Goal: Information Seeking & Learning: Learn about a topic

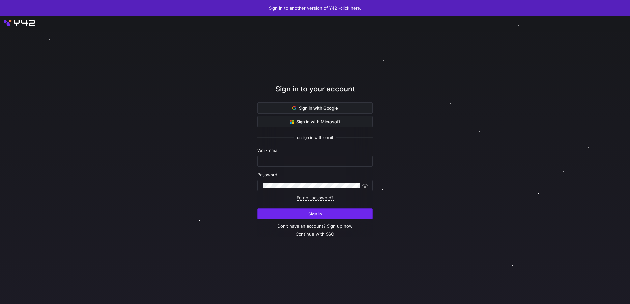
type input "[EMAIL_ADDRESS][PERSON_NAME][DOMAIN_NAME]"
click at [342, 214] on span "submit" at bounding box center [315, 214] width 115 height 11
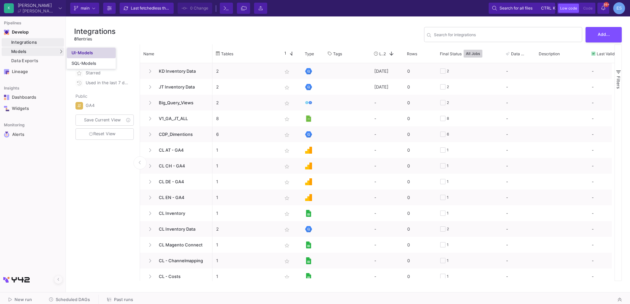
click at [79, 56] on link "UI-Models" at bounding box center [91, 53] width 49 height 11
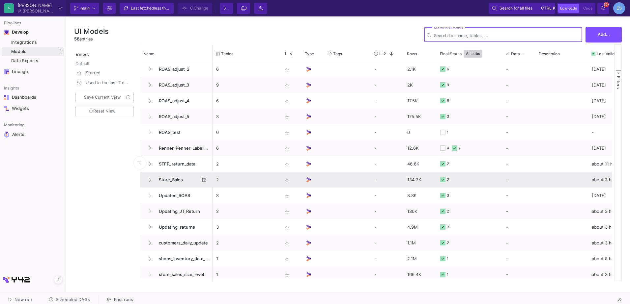
scroll to position [702, 0]
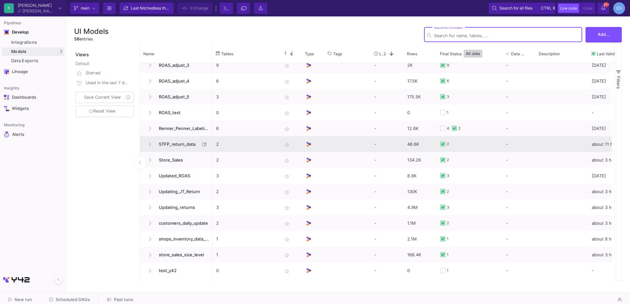
click at [181, 142] on span "STFP_return_data" at bounding box center [177, 144] width 45 height 15
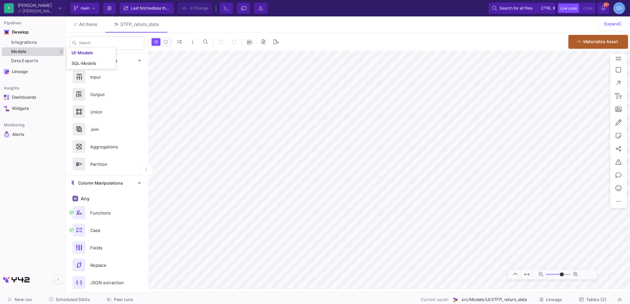
click at [44, 53] on div "Models" at bounding box center [33, 51] width 62 height 9
click at [79, 53] on div "UI-Models" at bounding box center [82, 52] width 21 height 5
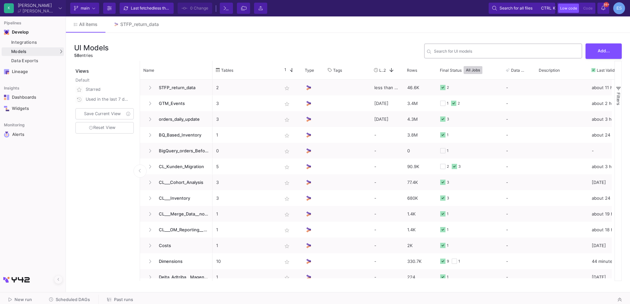
click at [520, 47] on div "Search for UI models" at bounding box center [506, 51] width 145 height 16
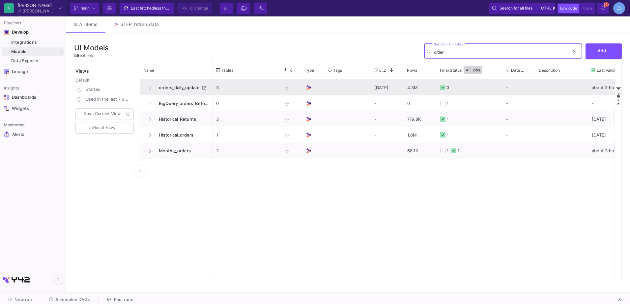
type input "order"
click at [186, 84] on span "orders_daily_update" at bounding box center [177, 87] width 45 height 15
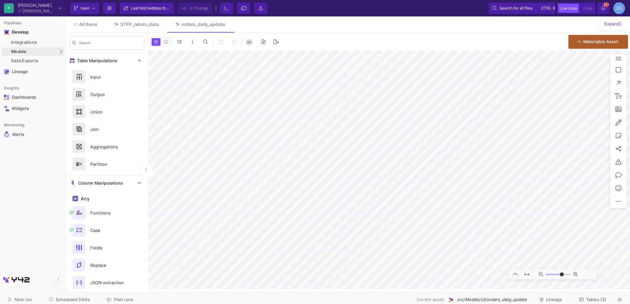
type input "-46"
click at [590, 299] on span "Tables (3)" at bounding box center [596, 300] width 20 height 5
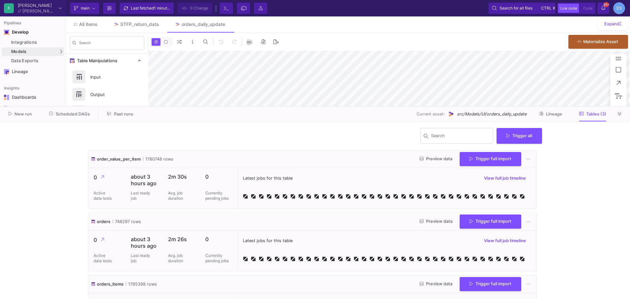
type input "-46"
click at [429, 217] on button "Preview data" at bounding box center [436, 222] width 43 height 10
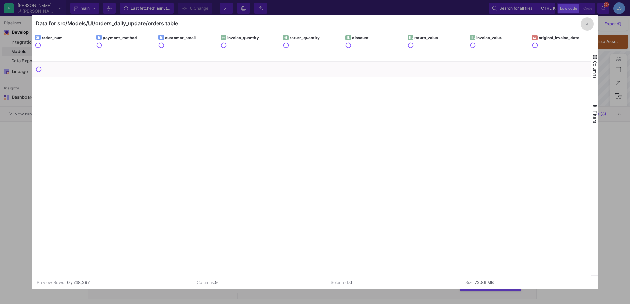
click at [589, 24] on button "button" at bounding box center [587, 23] width 13 height 13
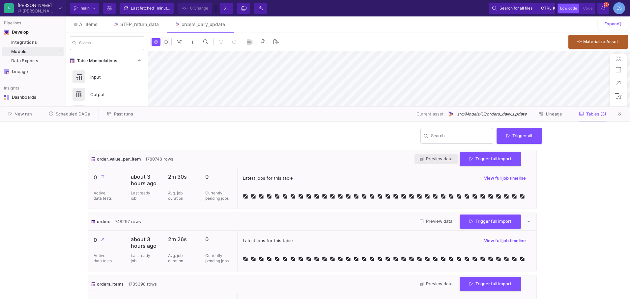
click at [424, 160] on span "Preview data" at bounding box center [436, 159] width 33 height 5
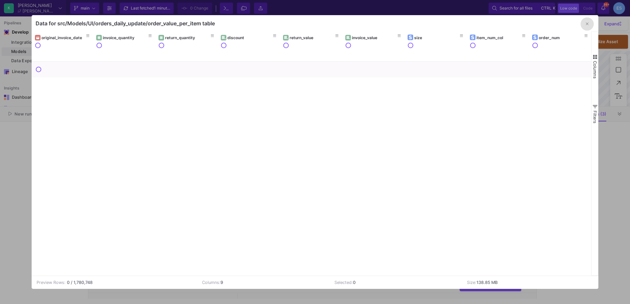
click at [19, 221] on div at bounding box center [315, 152] width 630 height 304
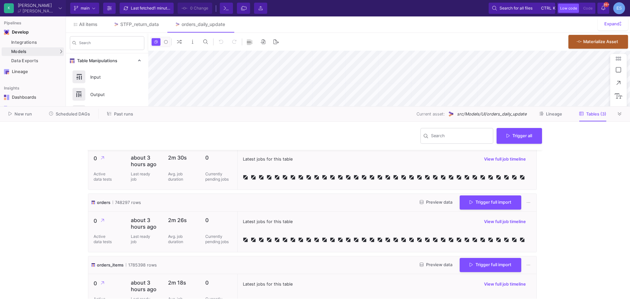
scroll to position [36, 0]
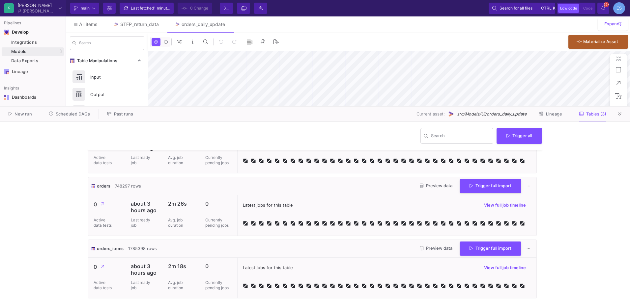
click at [432, 246] on span "Preview data" at bounding box center [436, 248] width 33 height 5
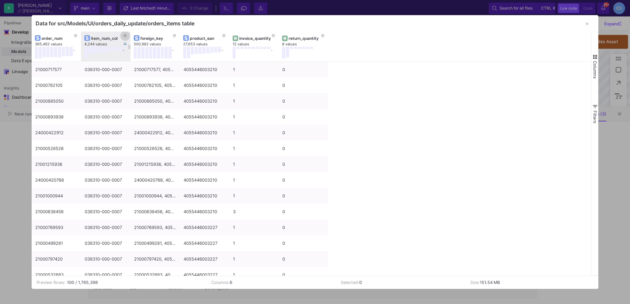
click at [121, 36] on button at bounding box center [125, 36] width 10 height 10
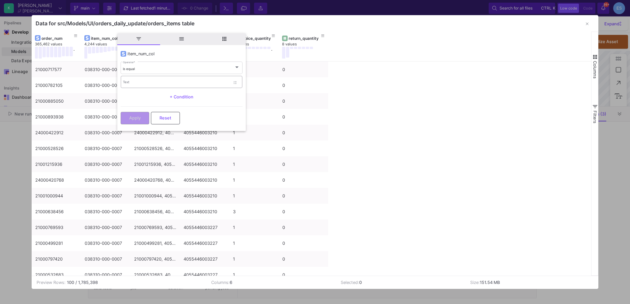
click at [135, 80] on div "Text" at bounding box center [176, 82] width 107 height 14
type input "412"
click at [589, 26] on button "button" at bounding box center [587, 23] width 13 height 13
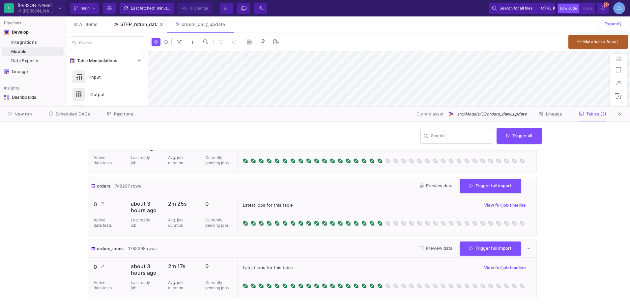
click at [142, 25] on div "STFP_return_data" at bounding box center [139, 24] width 39 height 5
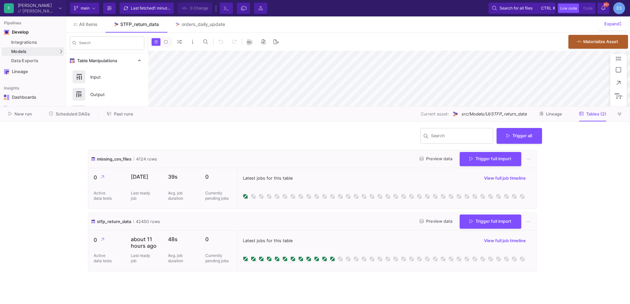
type input "-18"
click at [446, 224] on button "Preview data" at bounding box center [436, 222] width 43 height 10
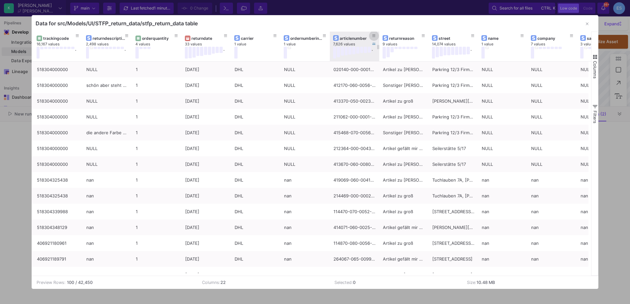
click at [376, 34] on button at bounding box center [374, 36] width 10 height 10
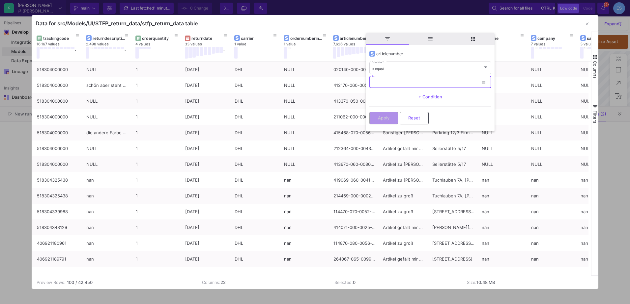
click at [385, 81] on input "Text" at bounding box center [425, 83] width 107 height 4
type input "414270-060-0056"
click at [382, 119] on span "Apply" at bounding box center [384, 117] width 12 height 5
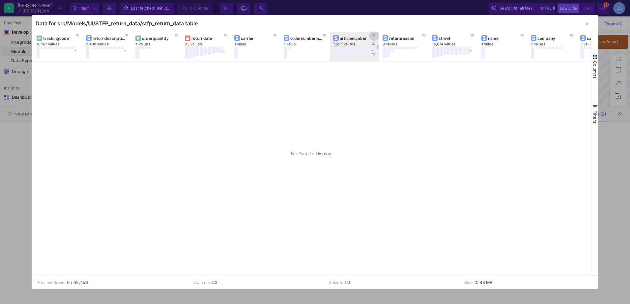
click at [374, 36] on icon at bounding box center [373, 36] width 3 height 4
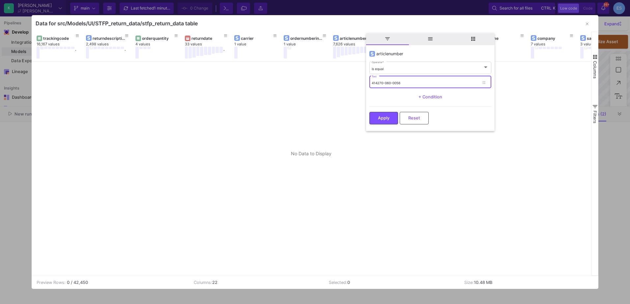
click at [403, 84] on input "414270-060-0056" at bounding box center [425, 83] width 107 height 4
drag, startPoint x: 407, startPoint y: 82, endPoint x: 383, endPoint y: 83, distance: 24.1
click at [383, 83] on input "414270-060-0056" at bounding box center [425, 83] width 107 height 4
click at [409, 117] on span "Reset" at bounding box center [414, 118] width 12 height 5
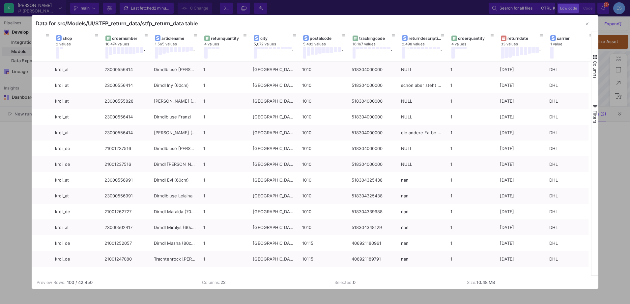
scroll to position [0, 25]
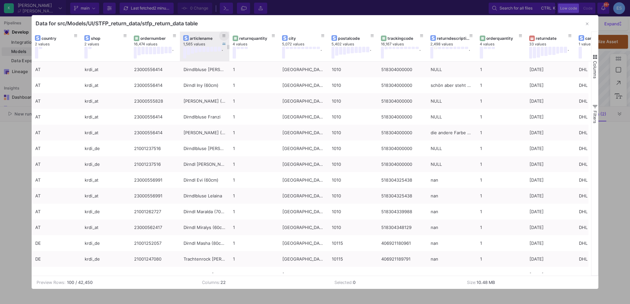
click at [227, 39] on button at bounding box center [224, 36] width 10 height 10
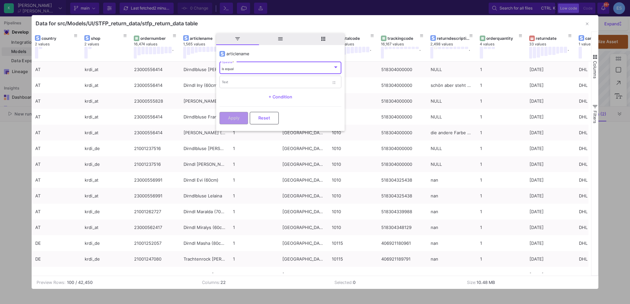
click at [234, 71] on div "is equal" at bounding box center [277, 69] width 111 height 4
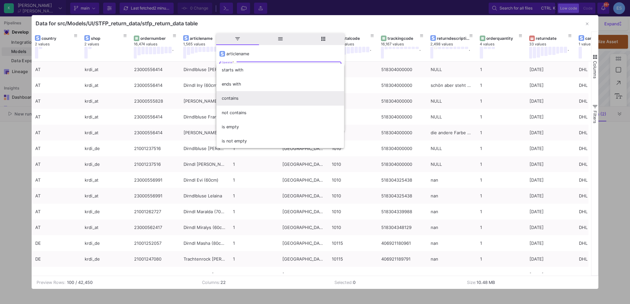
click at [243, 97] on span "contains" at bounding box center [280, 98] width 117 height 14
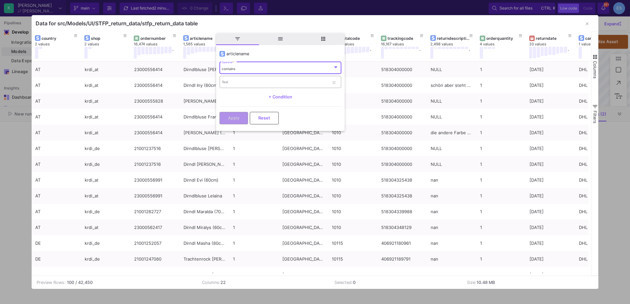
click at [240, 83] on input "Text" at bounding box center [275, 83] width 107 height 4
type input "Henni"
click at [236, 117] on span "Apply" at bounding box center [234, 117] width 12 height 5
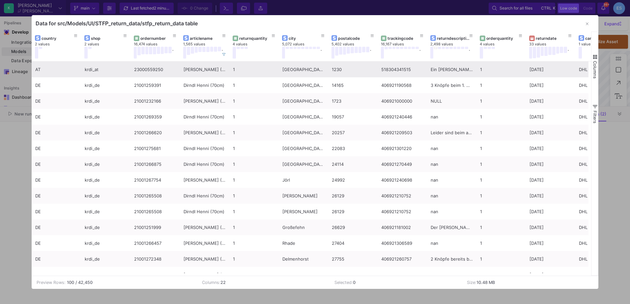
click at [215, 65] on div "Dirndl Henni (60cm)" at bounding box center [205, 69] width 42 height 15
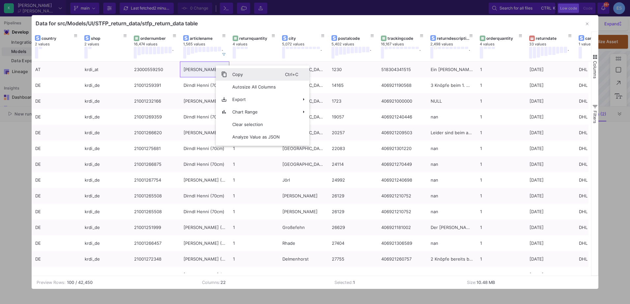
click at [222, 72] on span "Context Menu" at bounding box center [224, 75] width 6 height 6
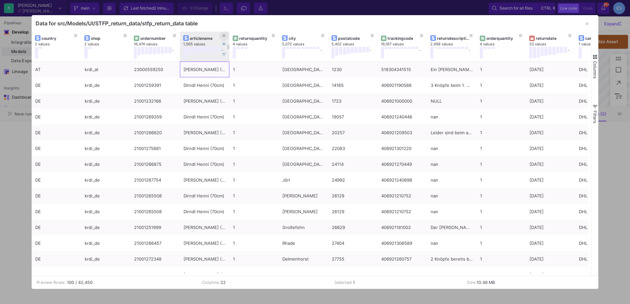
click at [225, 36] on icon at bounding box center [223, 36] width 3 height 3
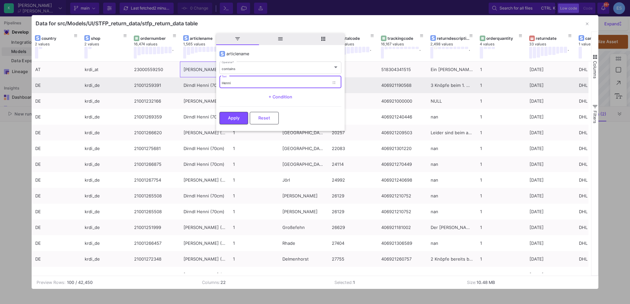
drag, startPoint x: 239, startPoint y: 83, endPoint x: 212, endPoint y: 82, distance: 27.0
click at [212, 82] on div "Drag here to set row groups Drag here to set column labels city 5,072 values . …" at bounding box center [315, 154] width 567 height 244
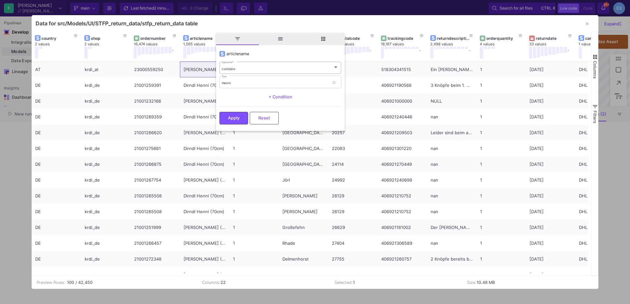
click at [231, 66] on div "contains Operator *" at bounding box center [280, 68] width 117 height 14
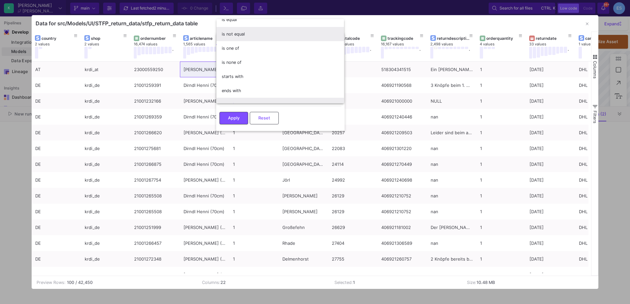
scroll to position [0, 0]
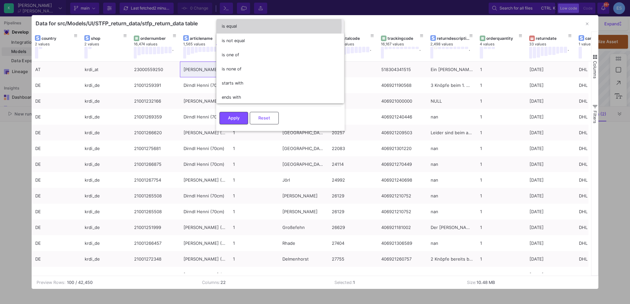
click at [247, 26] on span "is equal" at bounding box center [280, 26] width 117 height 14
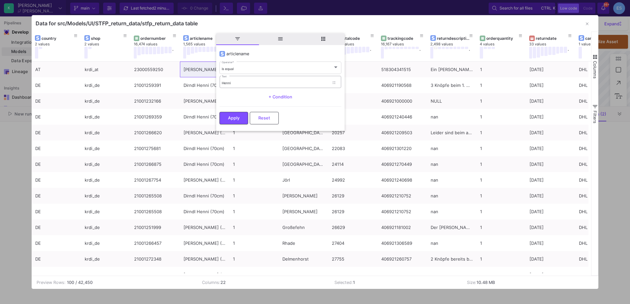
drag, startPoint x: 237, startPoint y: 79, endPoint x: 227, endPoint y: 80, distance: 9.6
click at [227, 80] on div "Henni Text" at bounding box center [275, 82] width 107 height 14
paste input "Dirndl Henni (60cm)"
type input "Dirndl Henni (60cm)"
click at [233, 116] on span "Apply" at bounding box center [234, 117] width 12 height 5
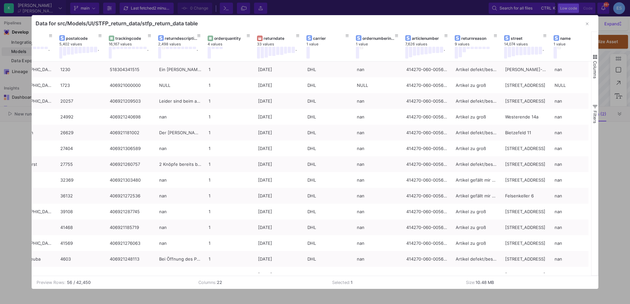
scroll to position [0, 272]
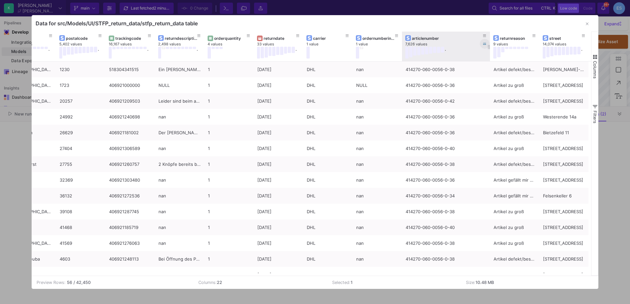
drag, startPoint x: 450, startPoint y: 40, endPoint x: 488, endPoint y: 44, distance: 38.8
click at [489, 44] on div at bounding box center [490, 47] width 3 height 30
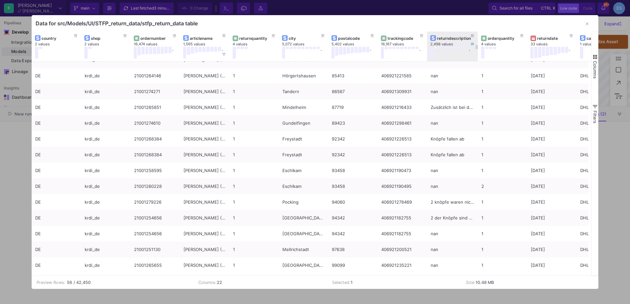
drag, startPoint x: 476, startPoint y: 40, endPoint x: 455, endPoint y: 47, distance: 22.0
click at [455, 47] on div "returndescription 2,498 values ." at bounding box center [452, 47] width 51 height 30
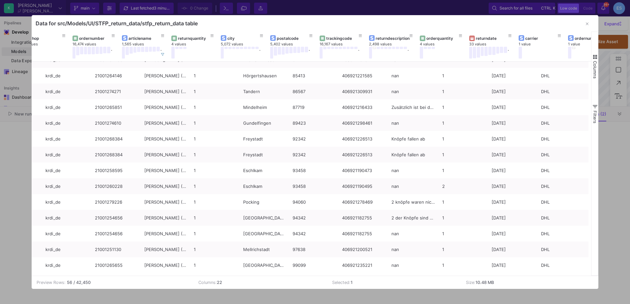
scroll to position [0, 108]
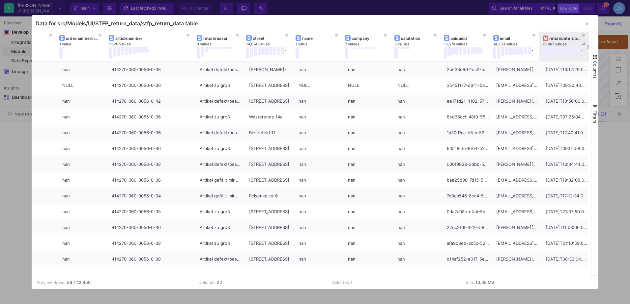
click at [565, 38] on div "returndate_utc_plus2" at bounding box center [565, 38] width 33 height 5
drag, startPoint x: 588, startPoint y: 45, endPoint x: 601, endPoint y: 44, distance: 12.9
click at [601, 44] on div "Data for src/Models/UI/STFP_return_data/stfp_return_data table Drag here to set…" at bounding box center [315, 152] width 630 height 304
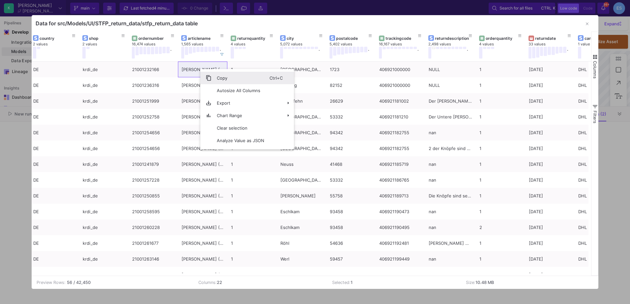
click at [210, 76] on span "Context Menu" at bounding box center [209, 78] width 6 height 6
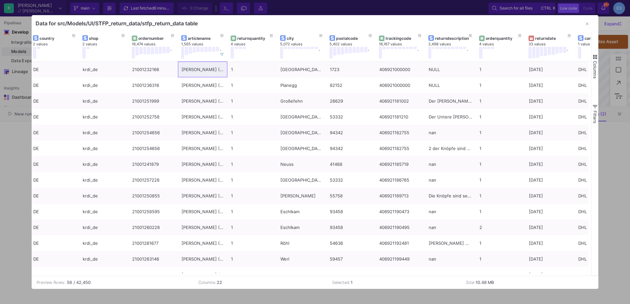
drag, startPoint x: 71, startPoint y: 276, endPoint x: 92, endPoint y: 274, distance: 21.2
click at [92, 274] on mat-sidenav-content "Drag here to set row groups Drag here to set column labels returndate 33 values…" at bounding box center [315, 161] width 567 height 258
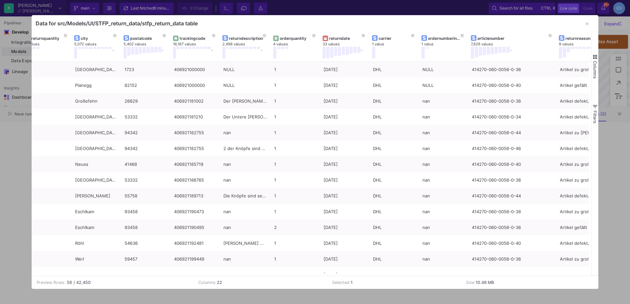
scroll to position [0, 208]
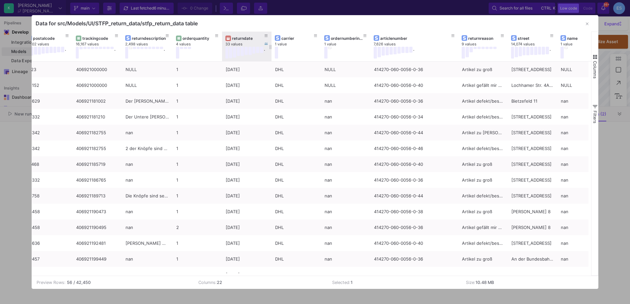
click at [245, 42] on div "returndate" at bounding box center [246, 38] width 43 height 7
click at [245, 39] on div "returndate" at bounding box center [248, 38] width 33 height 5
click at [77, 280] on b "/ 42,450" at bounding box center [81, 283] width 17 height 6
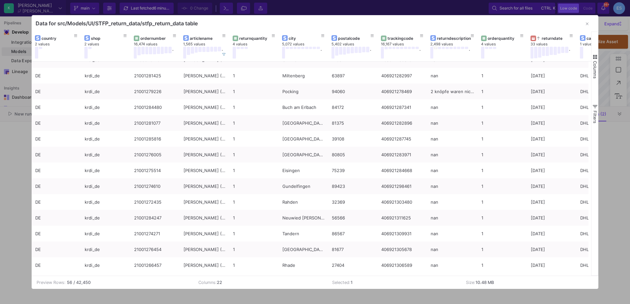
click at [596, 64] on span "Columns" at bounding box center [594, 70] width 5 height 18
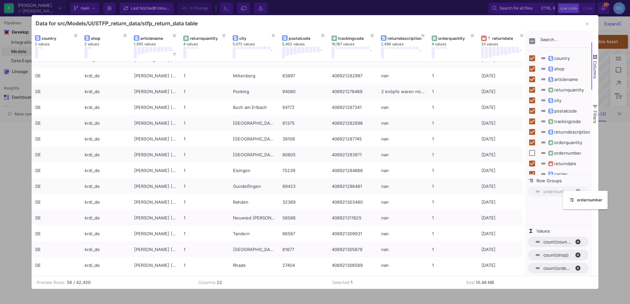
drag, startPoint x: 157, startPoint y: 35, endPoint x: 566, endPoint y: 195, distance: 440.1
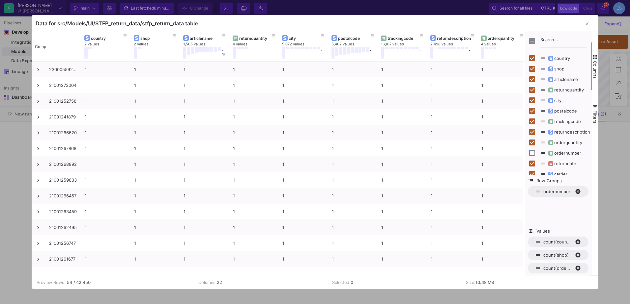
click at [577, 192] on span "ordernumber. Press ENTER to sort. Press DELETE to remove" at bounding box center [580, 192] width 11 height 6
checkbox input "true"
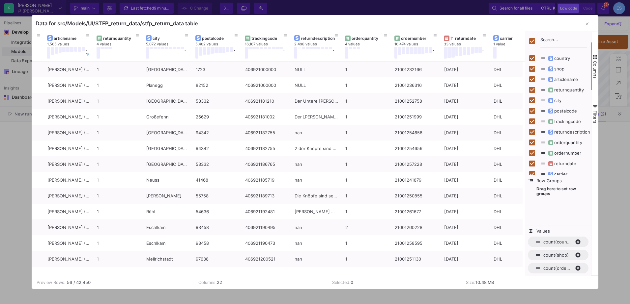
scroll to position [0, 89]
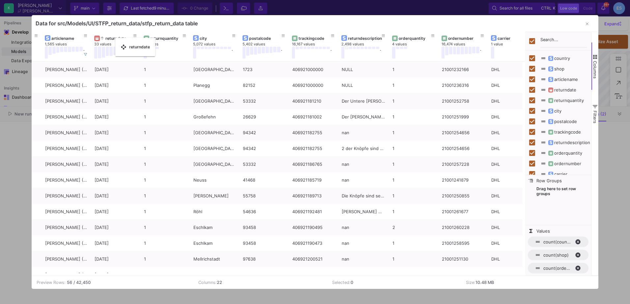
drag, startPoint x: 456, startPoint y: 38, endPoint x: 119, endPoint y: 42, distance: 337.8
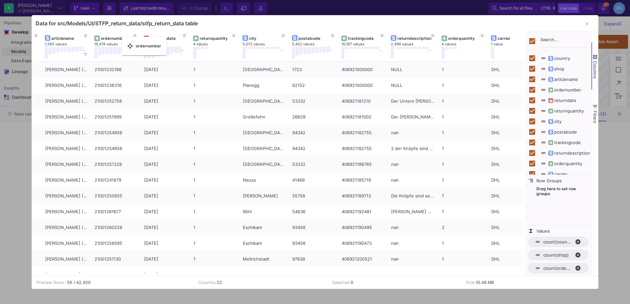
drag, startPoint x: 458, startPoint y: 39, endPoint x: 125, endPoint y: 41, distance: 332.5
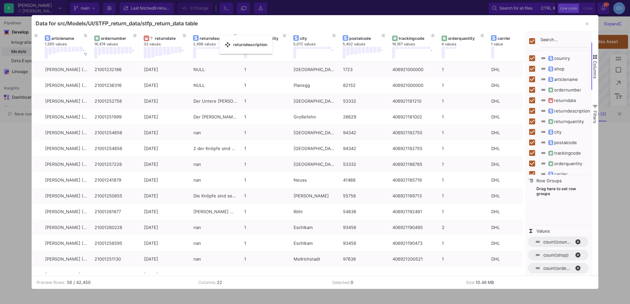
drag, startPoint x: 414, startPoint y: 38, endPoint x: 223, endPoint y: 40, distance: 190.8
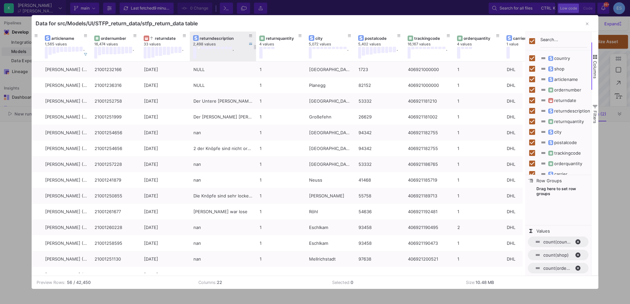
drag, startPoint x: 240, startPoint y: 33, endPoint x: 255, endPoint y: 33, distance: 15.5
click at [255, 33] on div at bounding box center [256, 47] width 3 height 30
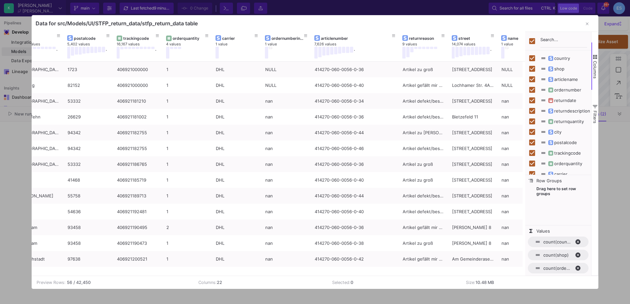
scroll to position [0, 381]
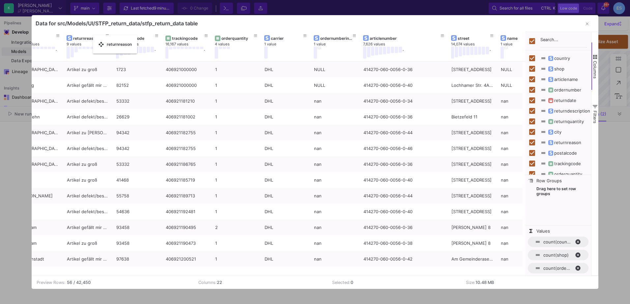
drag, startPoint x: 421, startPoint y: 37, endPoint x: 96, endPoint y: 39, distance: 324.6
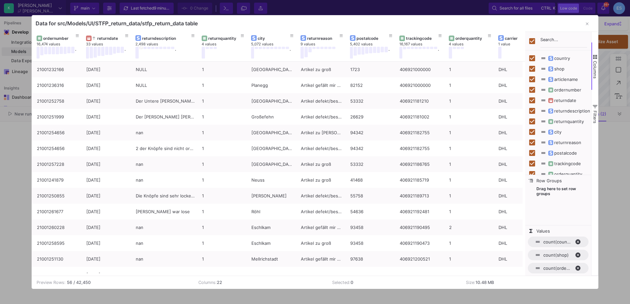
scroll to position [0, 160]
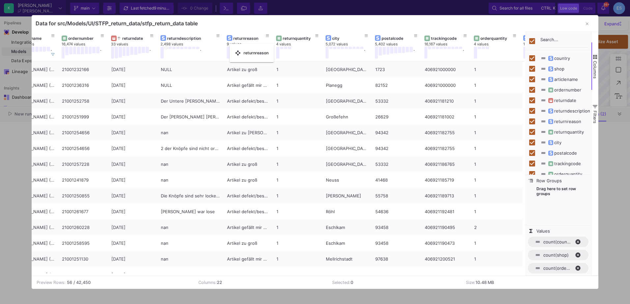
drag, startPoint x: 340, startPoint y: 36, endPoint x: 233, endPoint y: 48, distance: 107.8
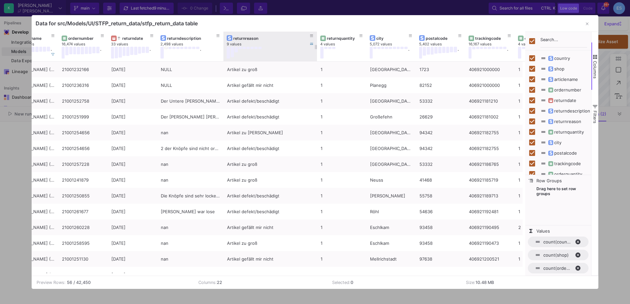
drag, startPoint x: 272, startPoint y: 35, endPoint x: 316, endPoint y: 38, distance: 44.3
click at [316, 38] on div at bounding box center [317, 47] width 3 height 30
